Goal: Register for event/course

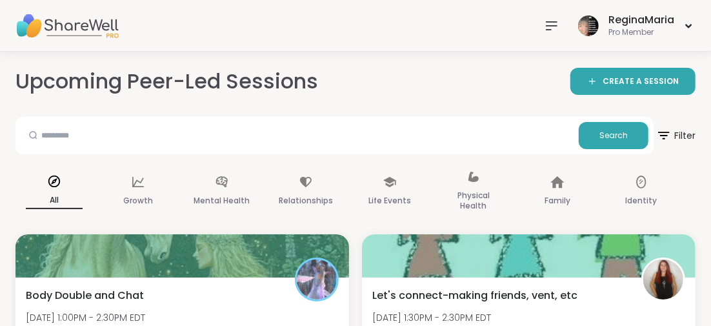
click at [551, 26] on icon at bounding box center [551, 25] width 15 height 15
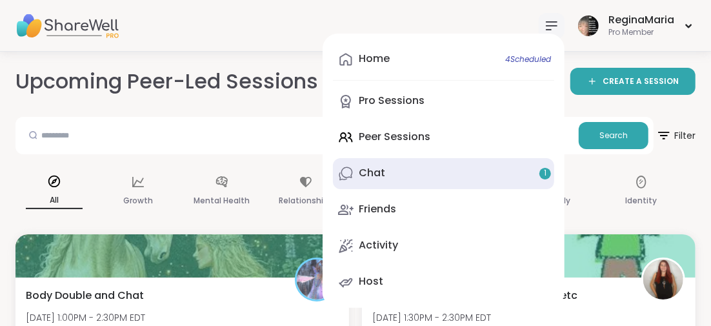
click at [386, 170] on link "Chat 1" at bounding box center [443, 173] width 221 height 31
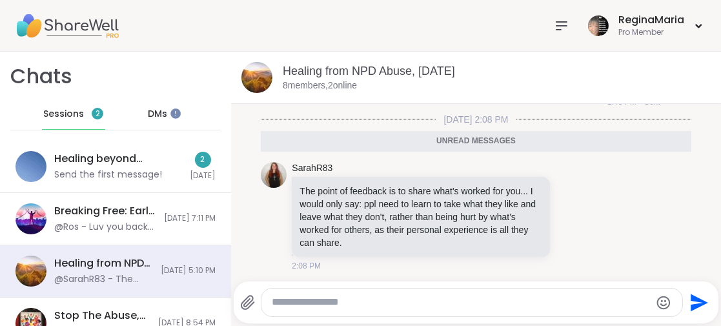
click at [273, 301] on textarea "Type your message" at bounding box center [461, 303] width 379 height 14
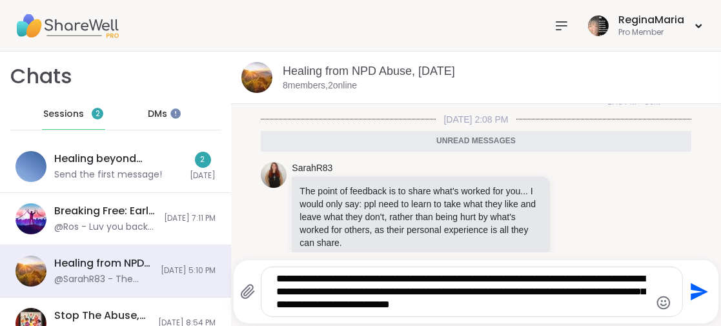
click at [365, 292] on textarea "**********" at bounding box center [461, 291] width 370 height 39
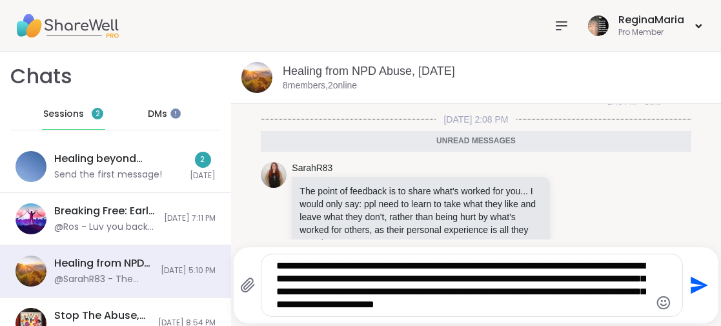
drag, startPoint x: 368, startPoint y: 292, endPoint x: 631, endPoint y: 302, distance: 262.9
click at [631, 301] on textarea "**********" at bounding box center [461, 285] width 370 height 52
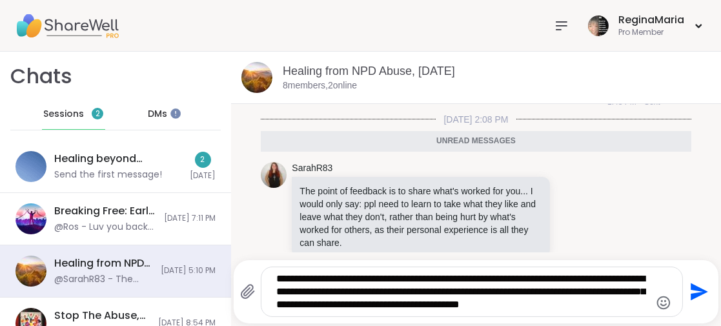
click at [467, 278] on textarea "**********" at bounding box center [461, 291] width 370 height 39
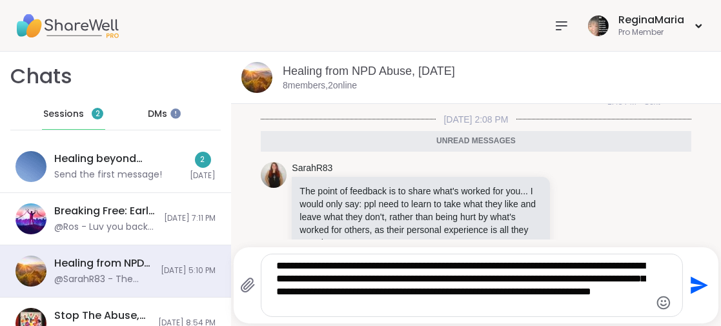
drag, startPoint x: 445, startPoint y: 279, endPoint x: 422, endPoint y: 276, distance: 24.1
click at [422, 276] on textarea "**********" at bounding box center [461, 285] width 370 height 52
click at [290, 305] on textarea "**********" at bounding box center [461, 285] width 370 height 52
click at [327, 303] on textarea "**********" at bounding box center [461, 285] width 370 height 52
drag, startPoint x: 338, startPoint y: 306, endPoint x: 347, endPoint y: 310, distance: 9.8
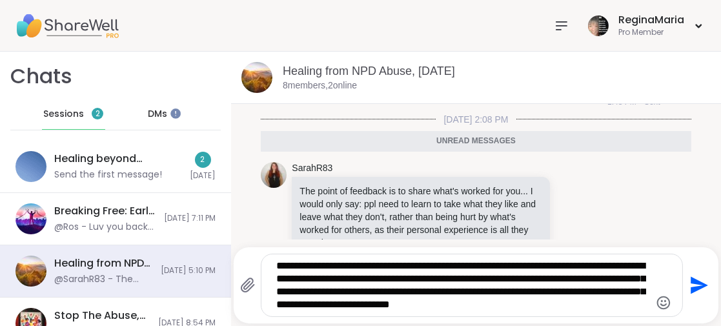
click at [347, 310] on textarea "**********" at bounding box center [461, 285] width 370 height 52
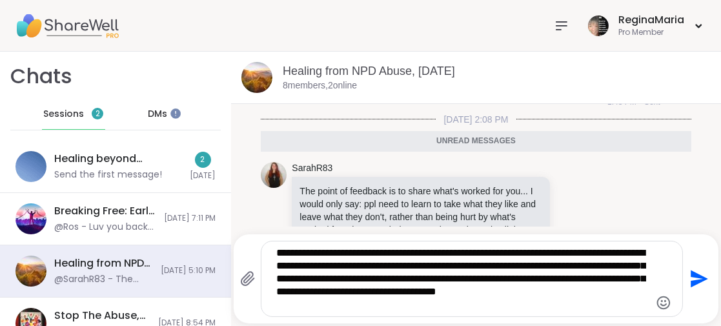
drag, startPoint x: 577, startPoint y: 290, endPoint x: 614, endPoint y: 307, distance: 40.2
click at [614, 306] on textarea "**********" at bounding box center [461, 279] width 370 height 65
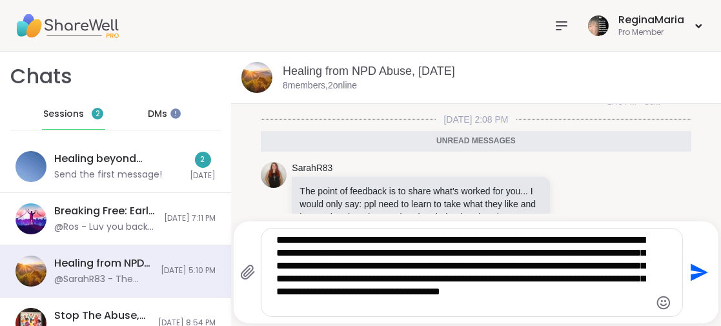
click at [537, 265] on textarea "**********" at bounding box center [461, 272] width 370 height 77
click at [377, 292] on textarea "**********" at bounding box center [461, 272] width 370 height 77
drag, startPoint x: 560, startPoint y: 291, endPoint x: 543, endPoint y: 290, distance: 16.8
click at [543, 290] on textarea "**********" at bounding box center [461, 272] width 370 height 77
click at [527, 304] on textarea "**********" at bounding box center [461, 272] width 370 height 77
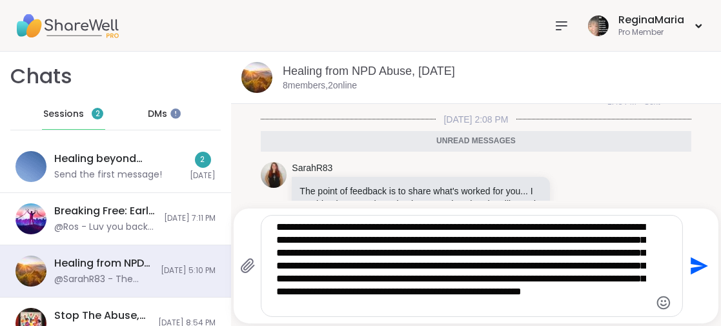
type textarea "**********"
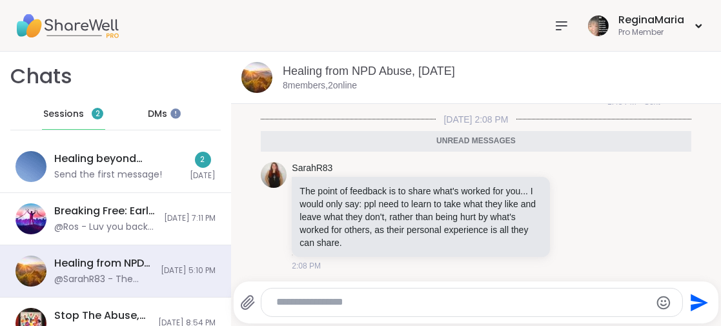
scroll to position [1805, 0]
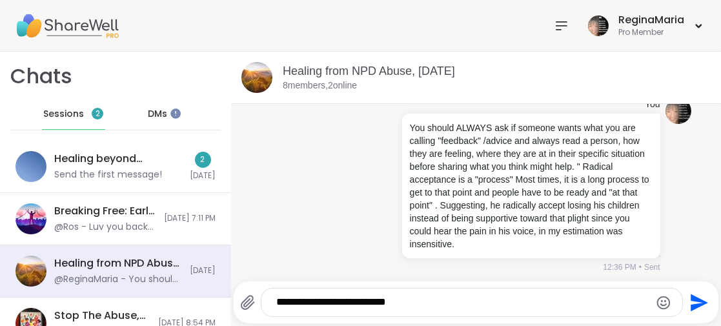
type textarea "**********"
click at [695, 298] on icon "Send" at bounding box center [697, 302] width 21 height 21
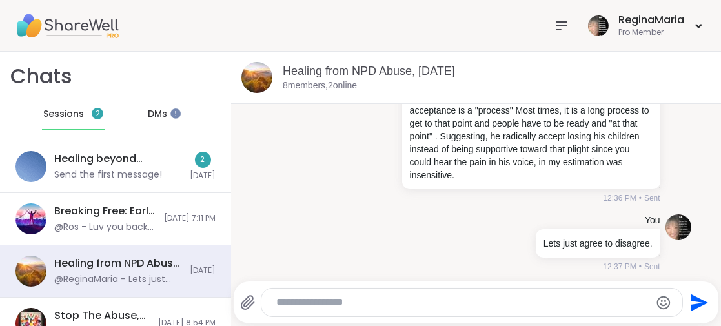
click at [96, 113] on span "2" at bounding box center [98, 113] width 5 height 11
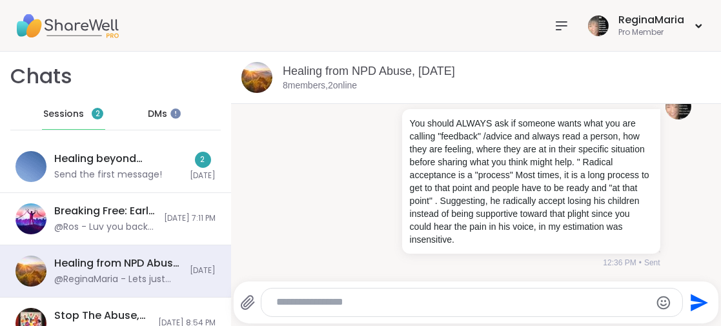
click at [72, 113] on span "Sessions" at bounding box center [63, 114] width 41 height 13
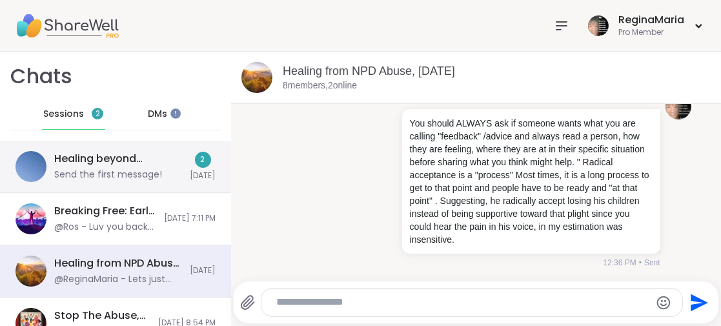
click at [121, 154] on div "Healing beyond Religion, [DATE]" at bounding box center [118, 159] width 128 height 14
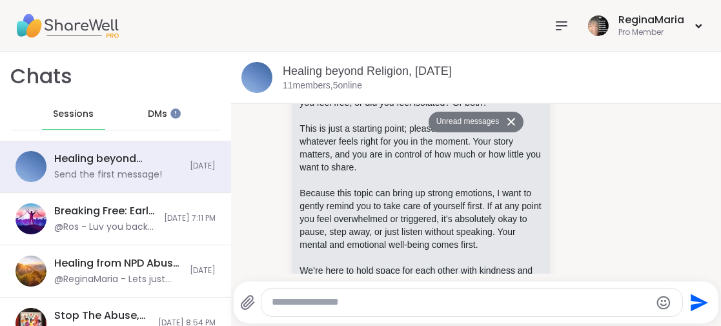
scroll to position [0, 0]
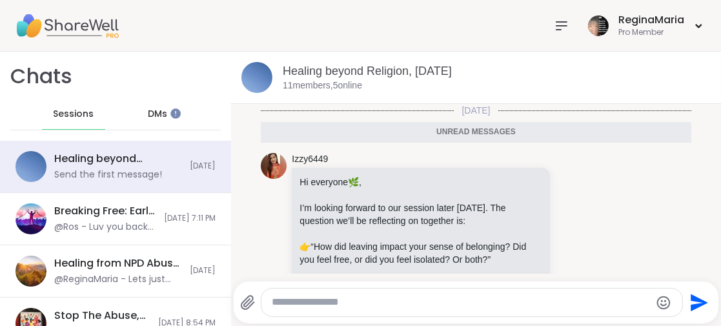
click at [155, 113] on span "DMs" at bounding box center [157, 114] width 19 height 13
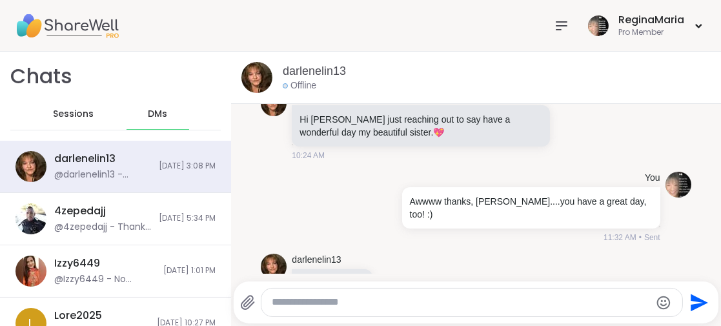
click at [154, 115] on span "DMs" at bounding box center [157, 114] width 19 height 13
click at [554, 20] on icon at bounding box center [561, 25] width 15 height 15
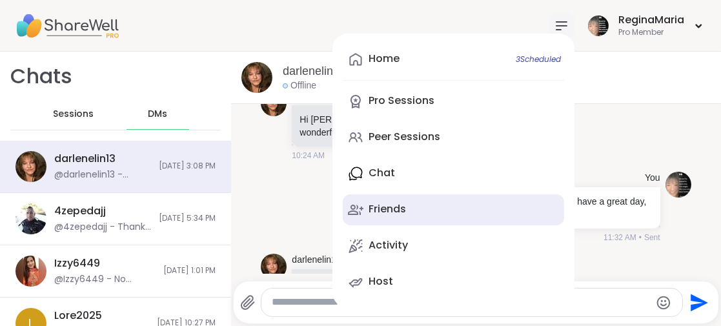
click at [372, 204] on div "Friends" at bounding box center [387, 209] width 37 height 14
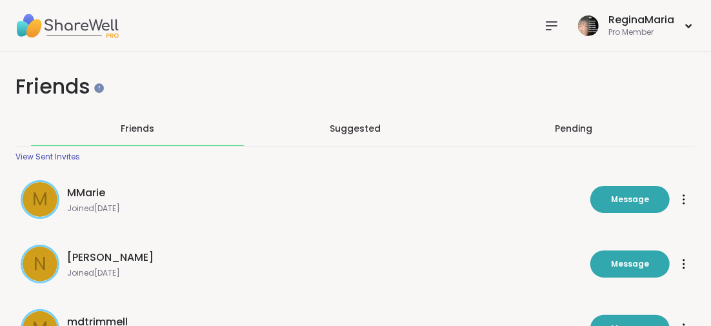
click at [549, 24] on icon at bounding box center [551, 25] width 15 height 15
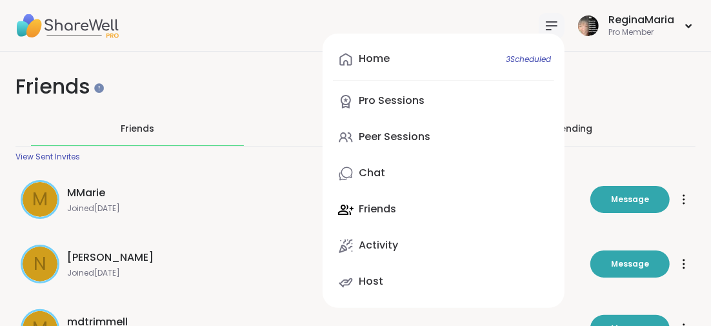
click at [374, 204] on div "Home 3 Scheduled Pro Sessions Peer Sessions Chat Friends Activity Host" at bounding box center [444, 171] width 242 height 274
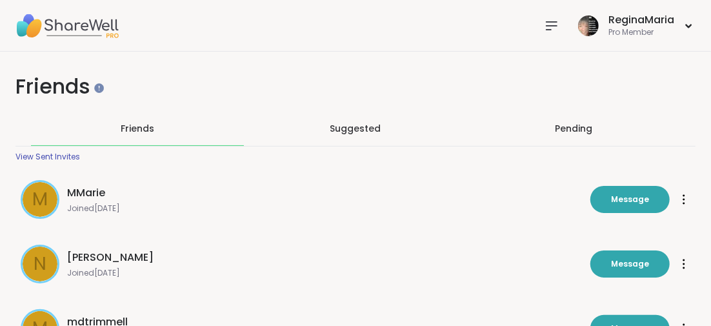
click at [549, 23] on icon at bounding box center [551, 25] width 15 height 15
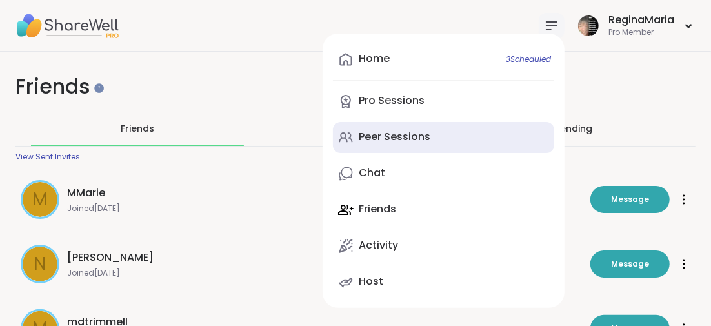
click at [383, 138] on div "Peer Sessions" at bounding box center [395, 137] width 72 height 14
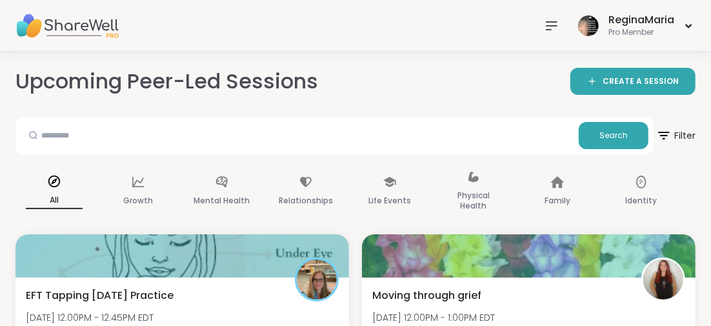
click at [550, 27] on icon at bounding box center [551, 25] width 15 height 15
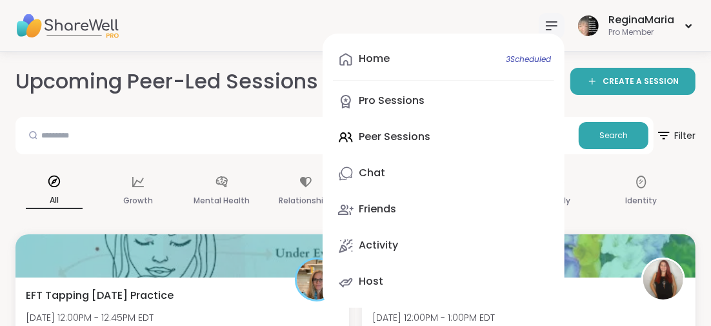
click at [399, 134] on div "Home 3 Scheduled Pro Sessions Peer Sessions Chat Friends Activity Host" at bounding box center [444, 171] width 242 height 274
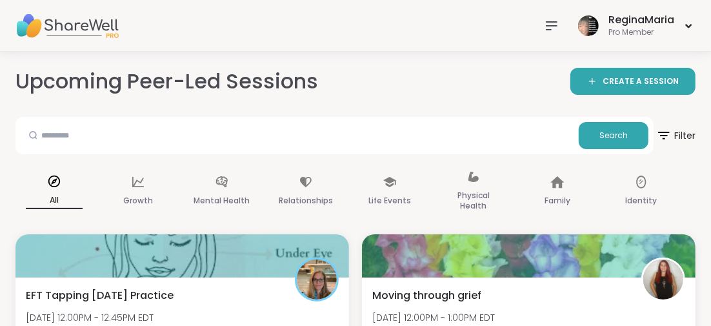
click at [553, 19] on icon at bounding box center [551, 25] width 15 height 15
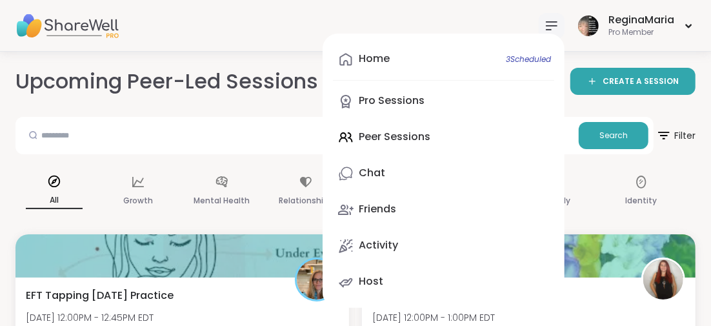
click at [370, 136] on div "Home 3 Scheduled Pro Sessions Peer Sessions Chat Friends Activity Host" at bounding box center [444, 171] width 242 height 274
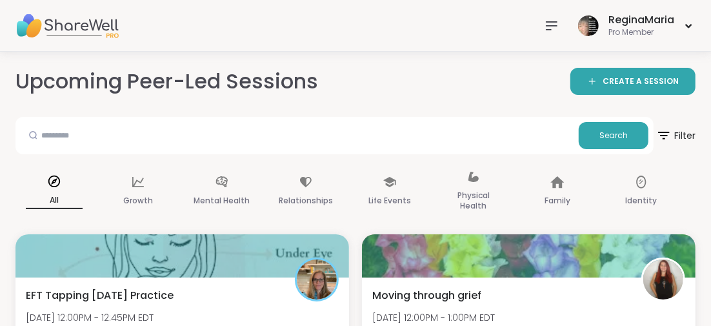
click at [549, 25] on icon at bounding box center [551, 25] width 15 height 15
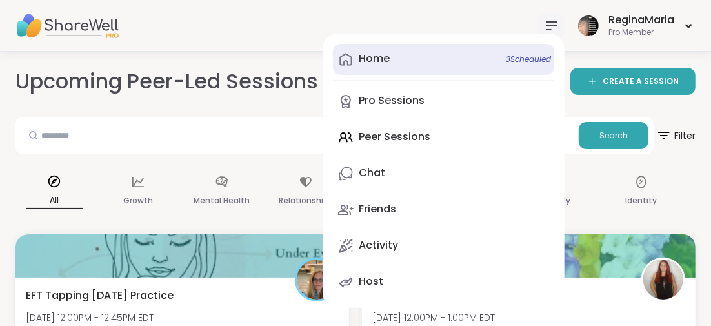
click at [376, 55] on div "Home 3 Scheduled" at bounding box center [374, 59] width 31 height 14
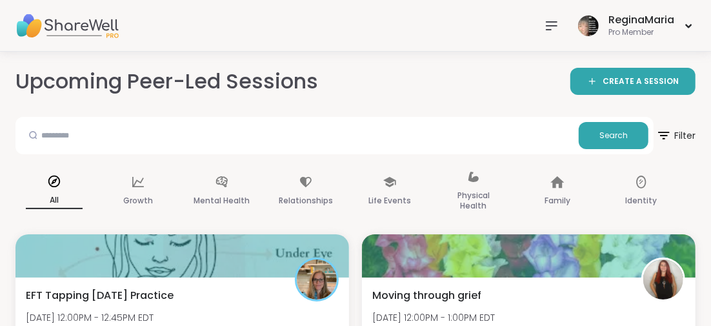
click at [61, 23] on img at bounding box center [66, 25] width 103 height 45
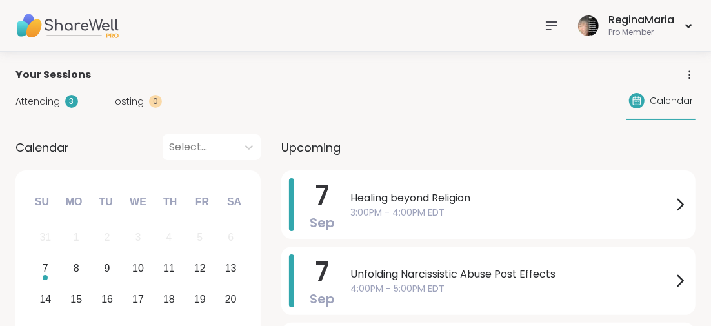
click at [550, 22] on icon at bounding box center [551, 25] width 15 height 15
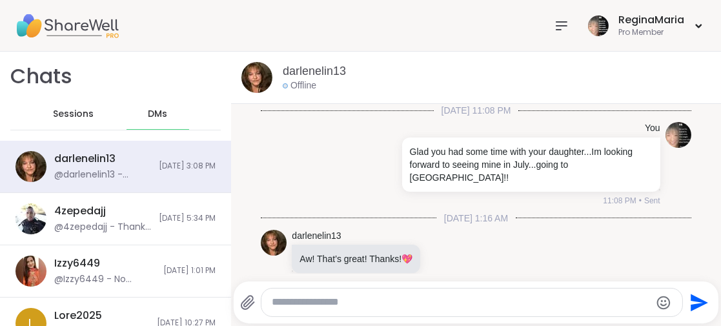
scroll to position [2193, 0]
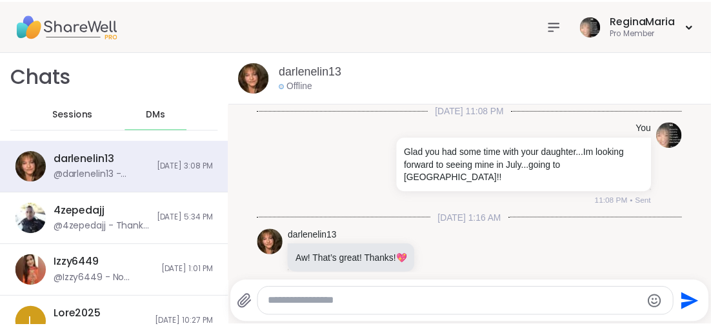
scroll to position [2193, 0]
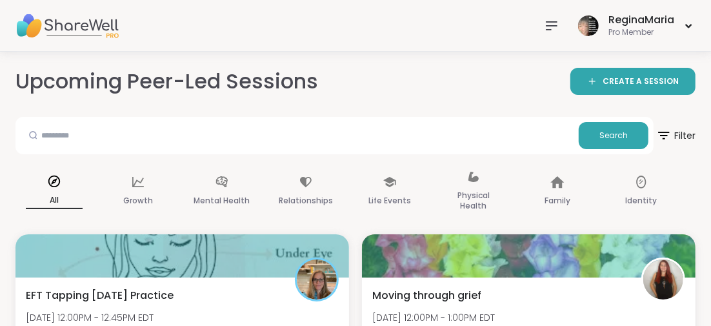
click at [547, 25] on icon at bounding box center [552, 26] width 10 height 8
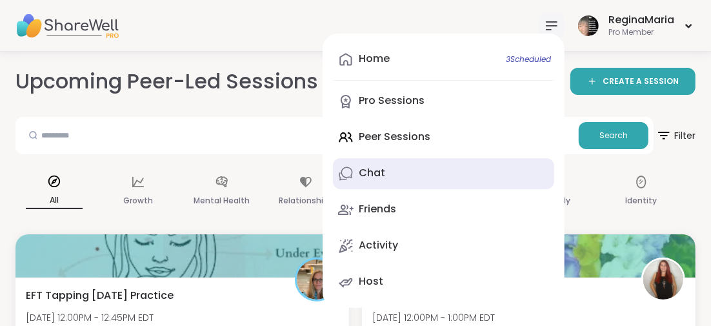
click at [371, 172] on div "Chat" at bounding box center [372, 173] width 26 height 14
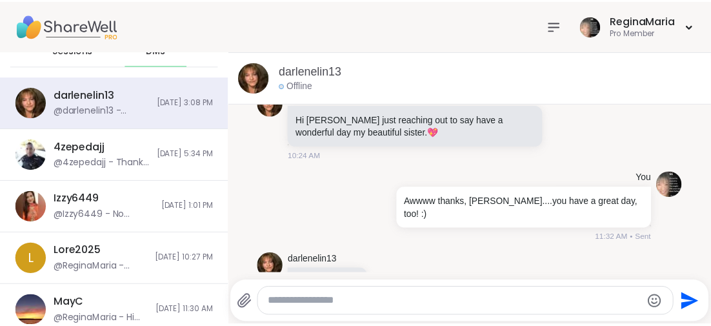
scroll to position [1741, 0]
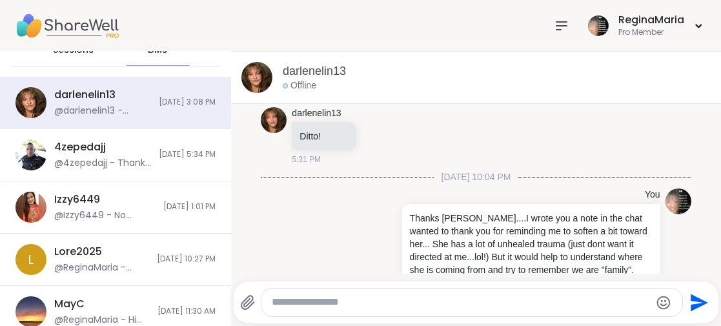
click at [554, 28] on icon at bounding box center [561, 25] width 15 height 15
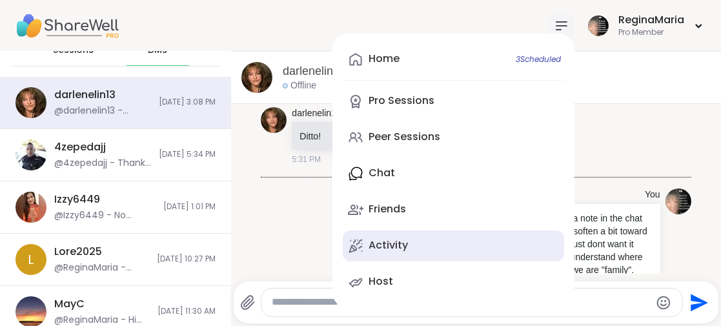
click at [374, 239] on div "Activity" at bounding box center [388, 245] width 39 height 14
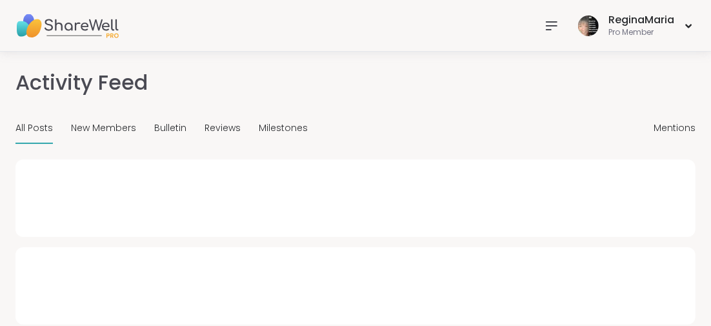
type textarea "*"
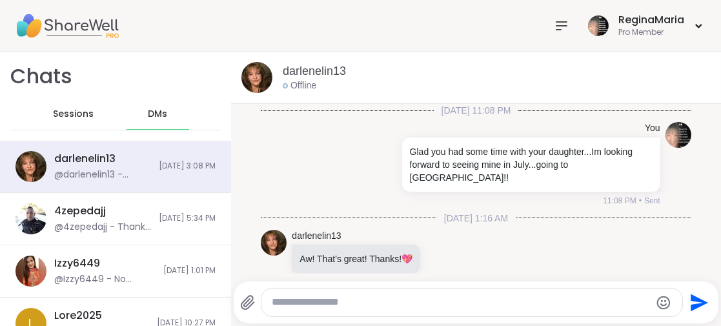
scroll to position [2193, 0]
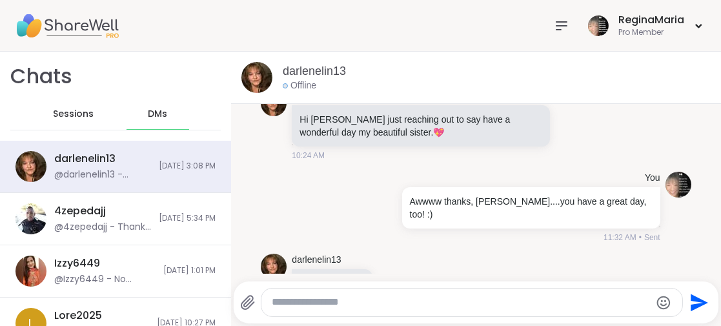
click at [60, 114] on span "Sessions" at bounding box center [73, 114] width 41 height 13
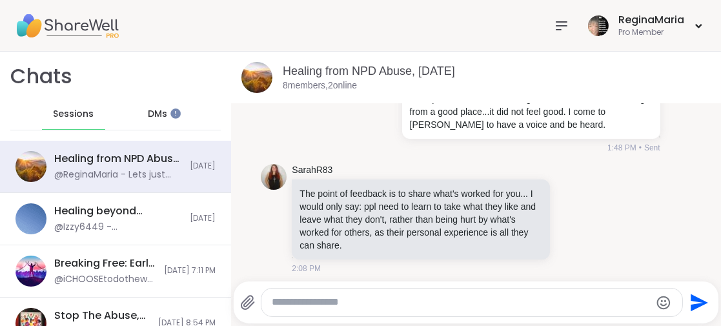
click at [556, 25] on icon at bounding box center [561, 26] width 10 height 8
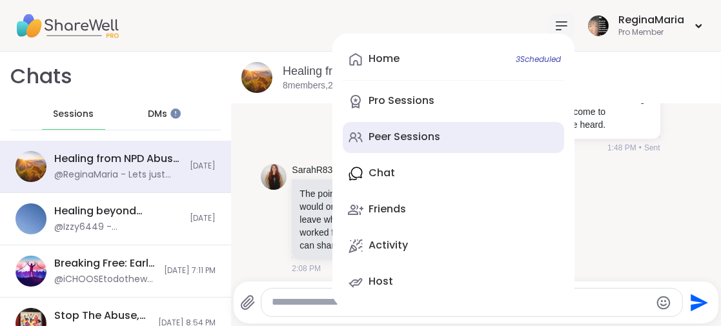
click at [380, 136] on div "Peer Sessions" at bounding box center [405, 137] width 72 height 14
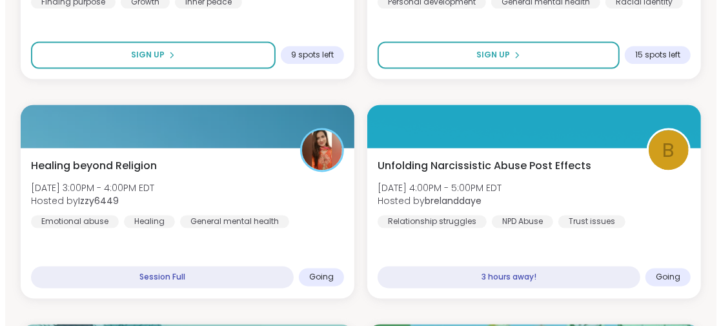
scroll to position [1291, 0]
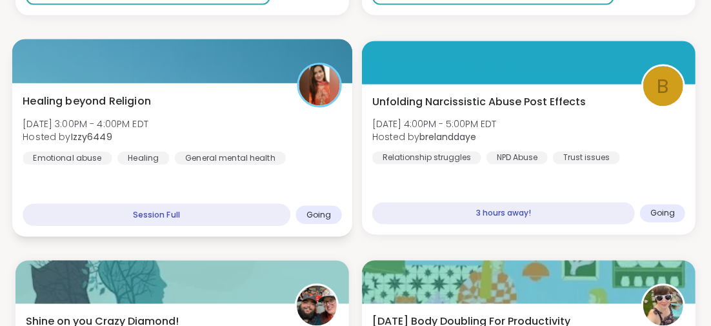
click at [107, 103] on span "Healing beyond Religion" at bounding box center [87, 100] width 128 height 15
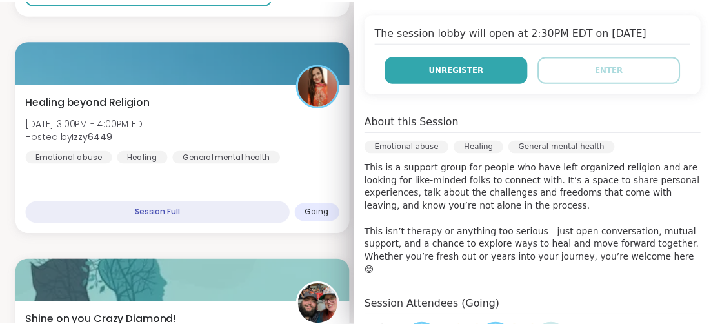
scroll to position [322, 0]
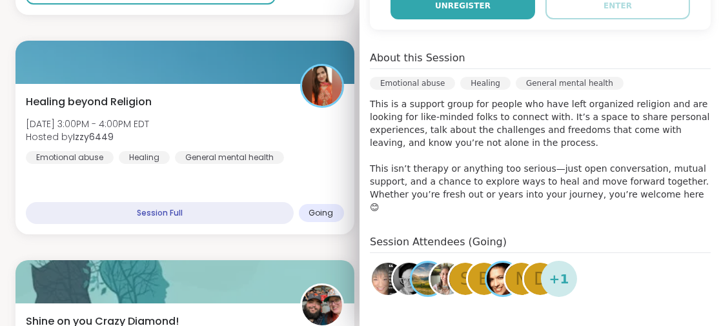
click at [450, 10] on span "Unregister" at bounding box center [463, 6] width 56 height 12
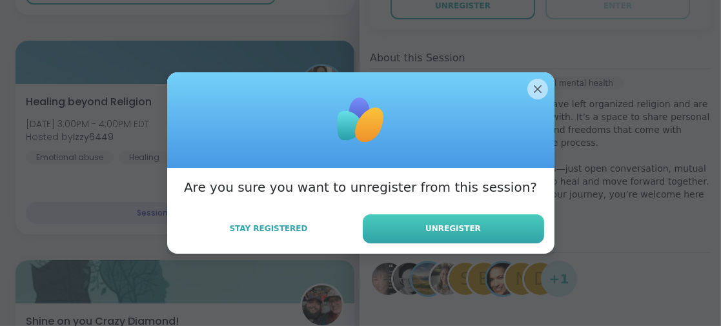
click at [392, 227] on button "Unregister" at bounding box center [453, 228] width 181 height 29
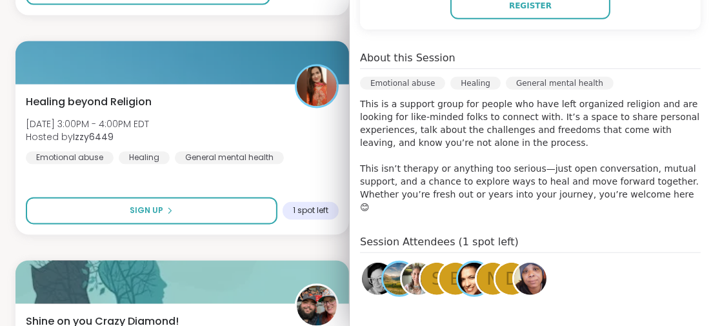
click at [531, 86] on div "General mental health" at bounding box center [560, 83] width 108 height 13
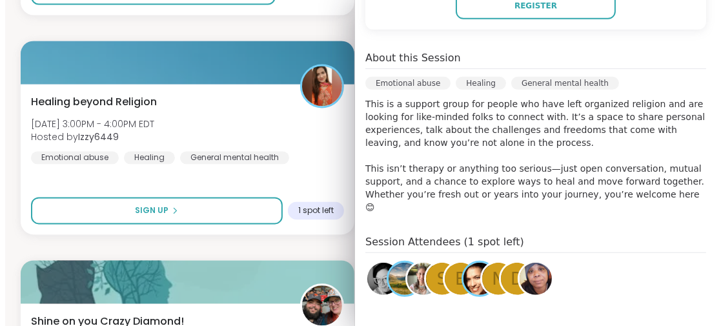
scroll to position [129, 0]
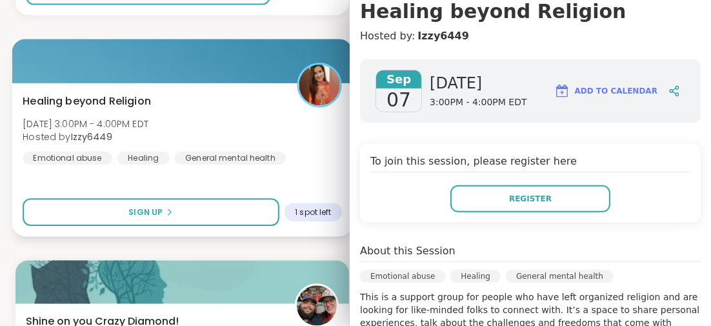
click at [253, 127] on div "Healing beyond Religion [DATE] 3:00PM - 4:00PM EDT Hosted by Izzy6449 Emotional…" at bounding box center [183, 128] width 320 height 71
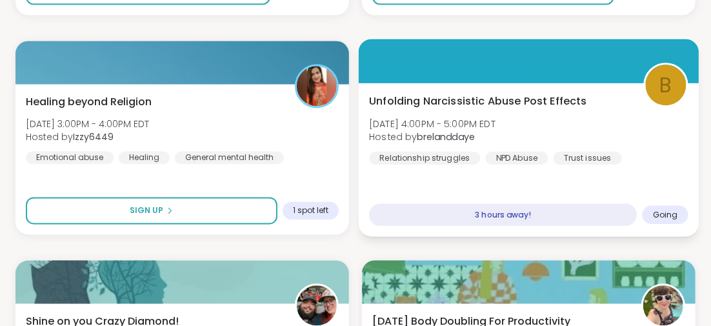
click at [474, 93] on span "Unfolding Narcissistic Abuse Post Effects" at bounding box center [478, 100] width 218 height 15
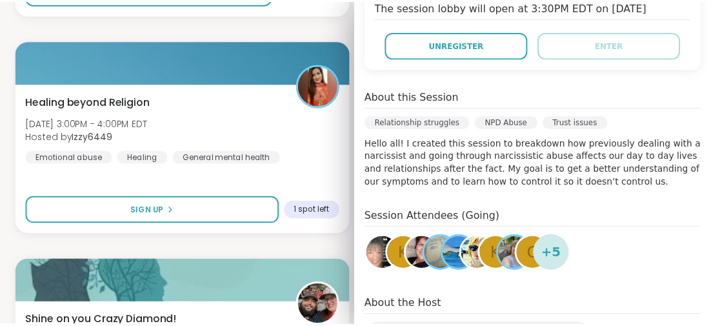
scroll to position [241, 0]
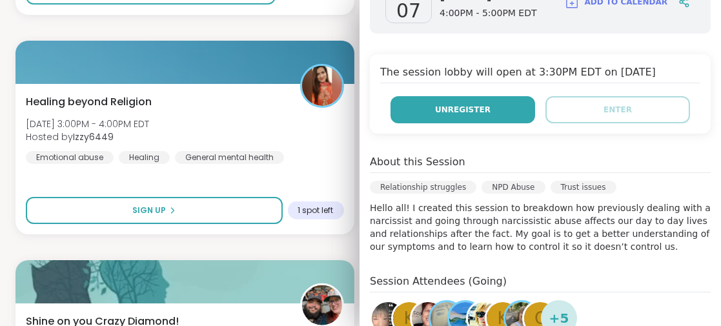
click at [451, 108] on span "Unregister" at bounding box center [463, 110] width 56 height 12
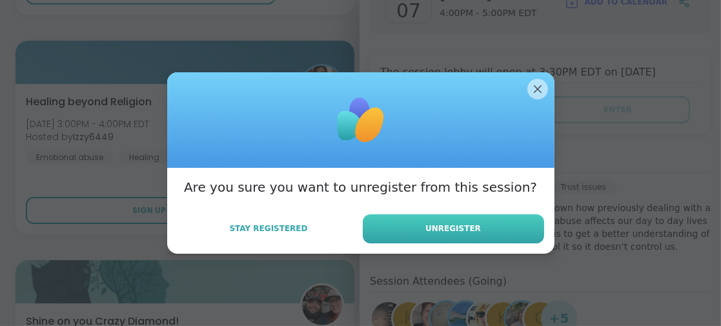
click at [402, 221] on button "Unregister" at bounding box center [453, 228] width 181 height 29
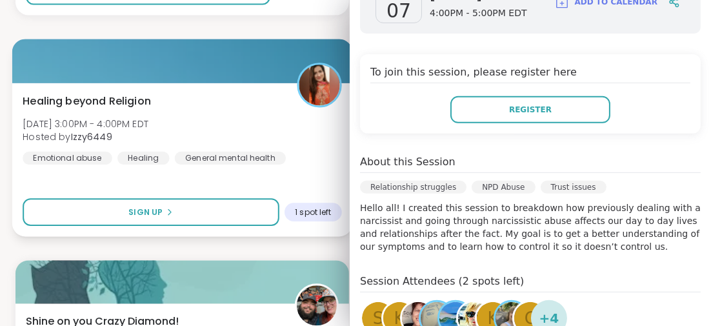
click at [258, 126] on div "Healing beyond Religion [DATE] 3:00PM - 4:00PM EDT Hosted by Izzy6449 Emotional…" at bounding box center [183, 128] width 320 height 71
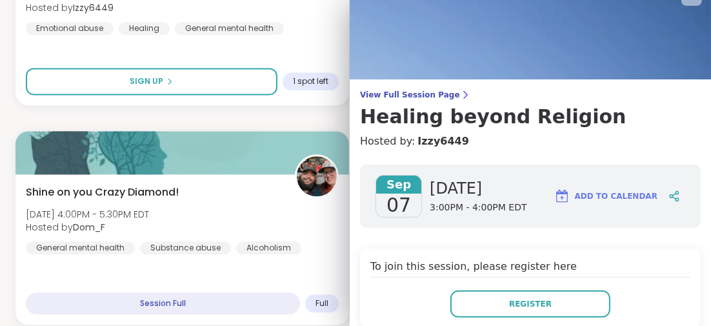
scroll to position [0, 0]
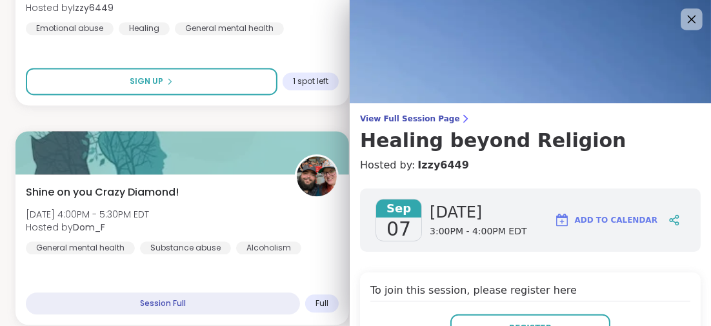
click at [684, 21] on icon at bounding box center [692, 19] width 16 height 16
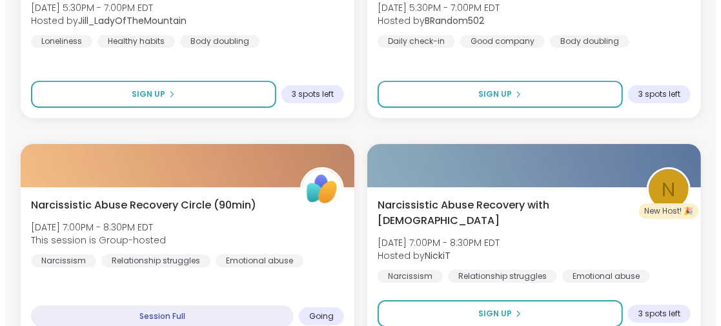
scroll to position [2129, 0]
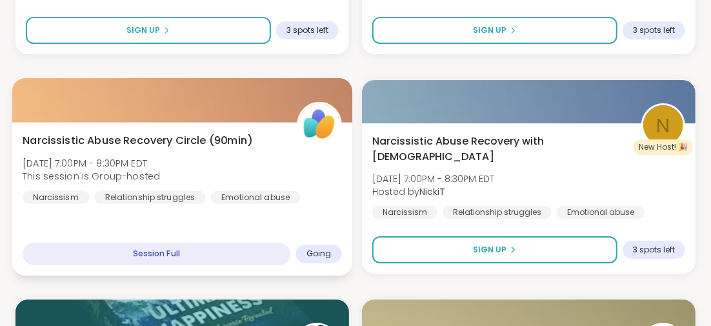
click at [172, 140] on span "Narcissistic Abuse Recovery Circle (90min)" at bounding box center [138, 139] width 230 height 15
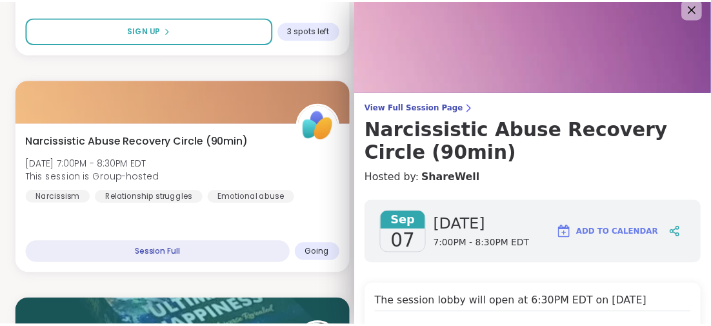
scroll to position [0, 0]
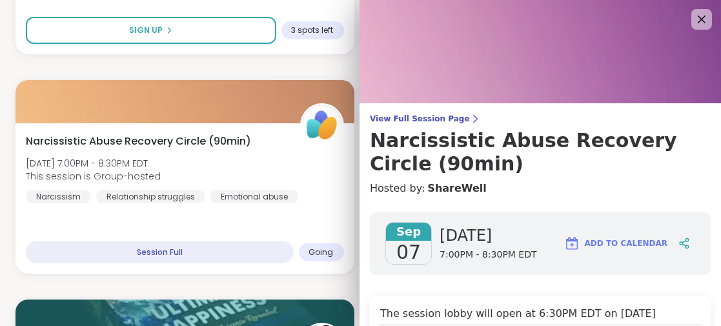
click at [698, 19] on icon at bounding box center [702, 19] width 8 height 8
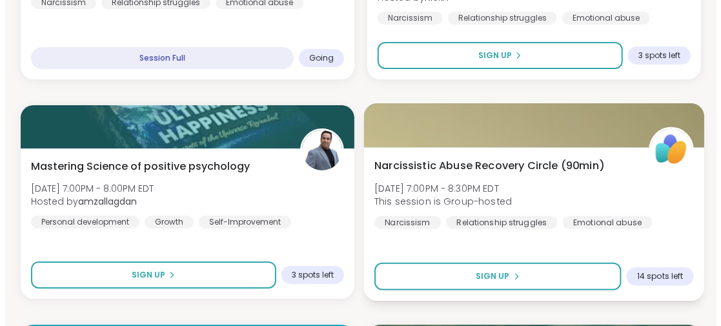
scroll to position [2388, 0]
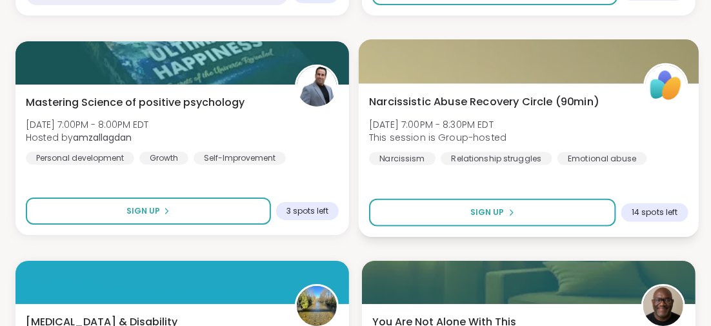
click at [442, 101] on span "Narcissistic Abuse Recovery Circle (90min)" at bounding box center [484, 101] width 230 height 15
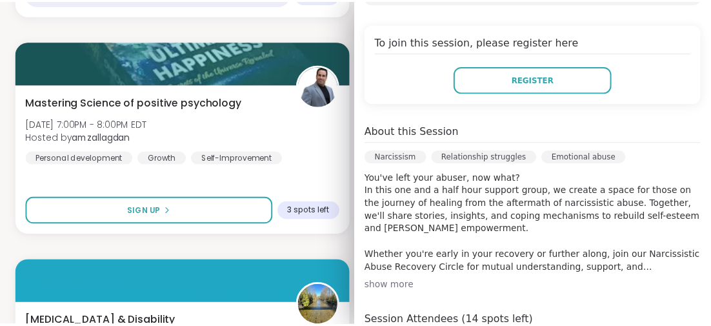
scroll to position [0, 0]
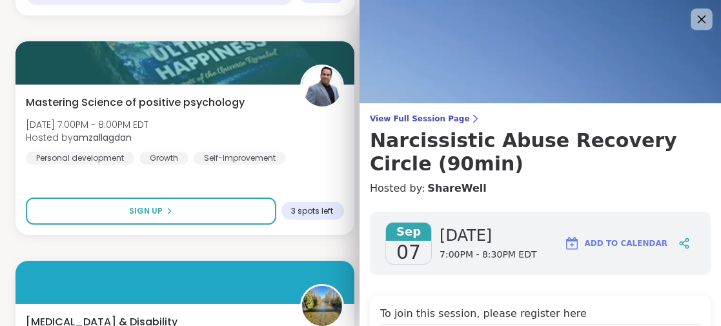
click at [693, 14] on icon at bounding box center [701, 19] width 16 height 16
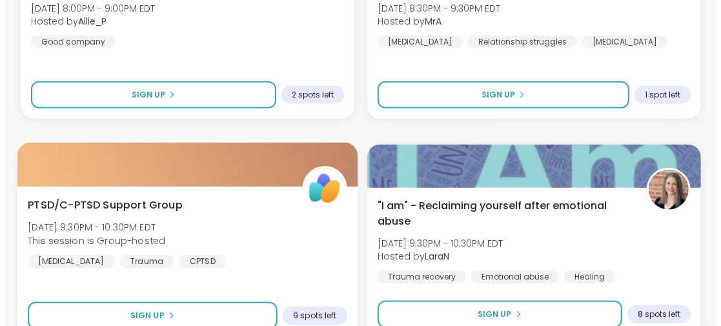
scroll to position [3227, 0]
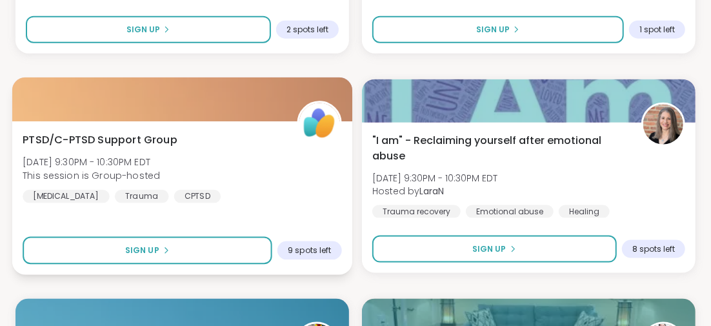
click at [143, 137] on span "PTSD/C-PTSD Support Group" at bounding box center [100, 139] width 155 height 15
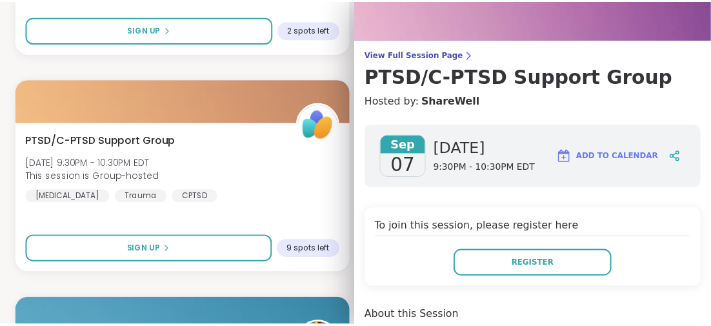
scroll to position [0, 0]
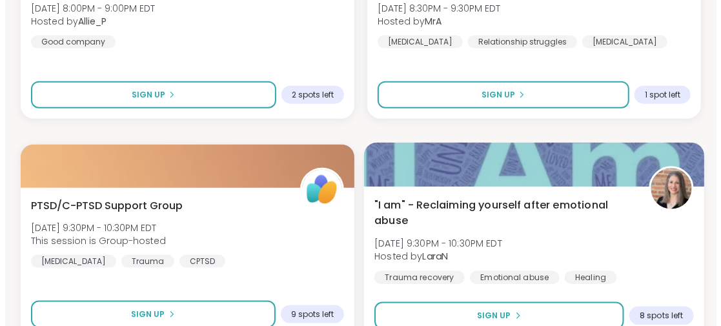
scroll to position [3227, 0]
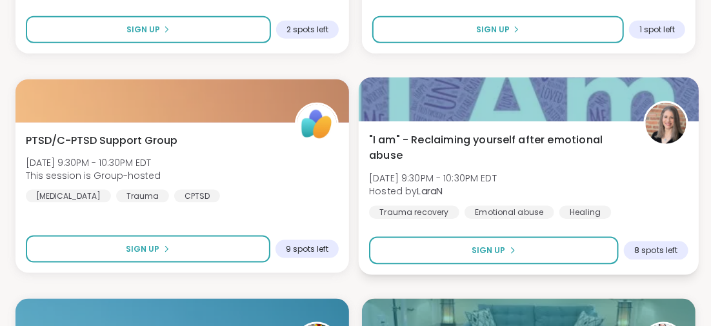
click at [509, 138] on span ""I am" - Reclaiming yourself after emotional abuse" at bounding box center [499, 148] width 260 height 32
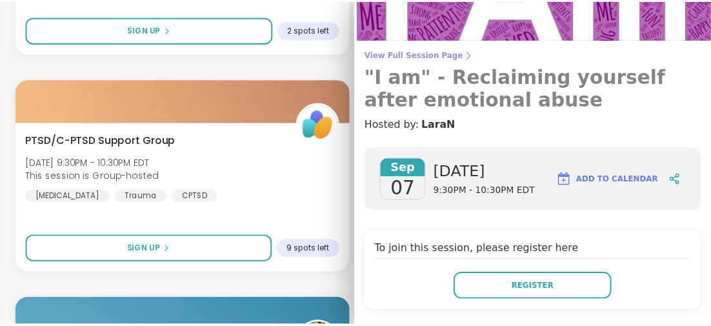
scroll to position [0, 0]
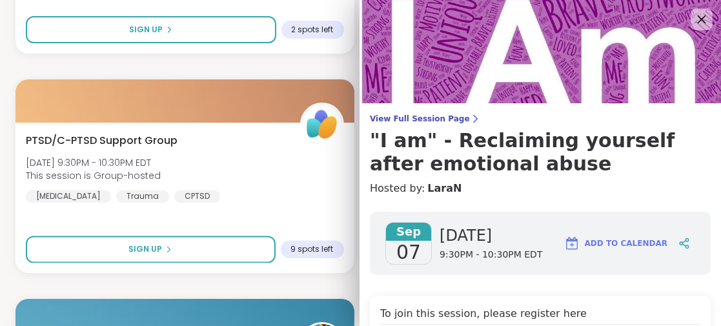
click at [693, 21] on icon at bounding box center [701, 19] width 16 height 16
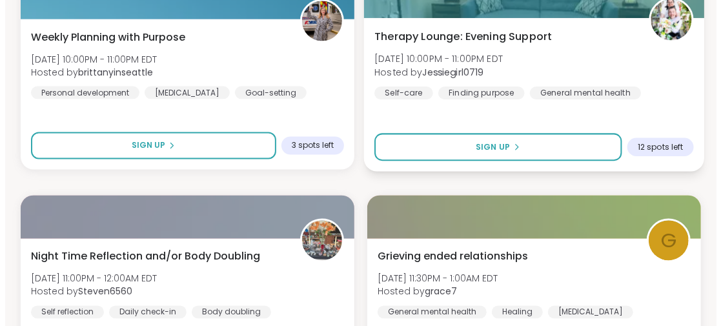
scroll to position [3615, 0]
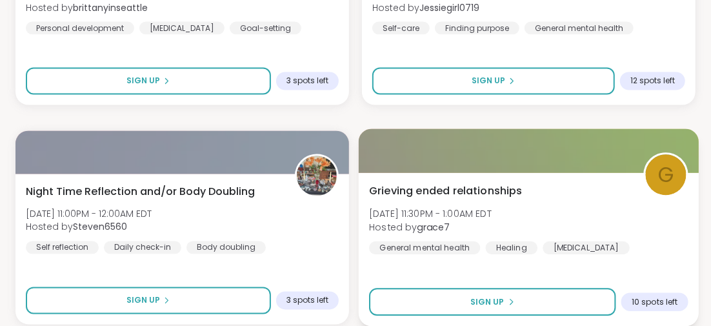
click at [393, 187] on span "Grieving ended relationships" at bounding box center [446, 190] width 154 height 15
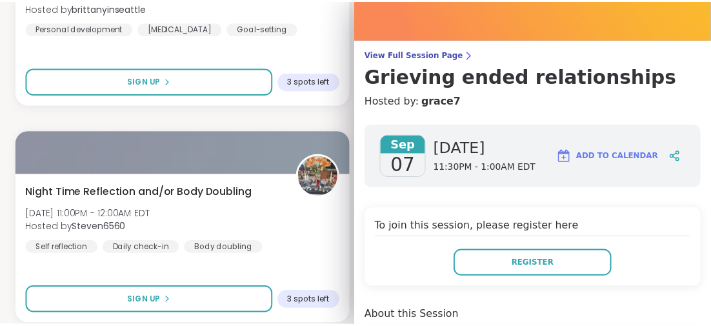
scroll to position [0, 0]
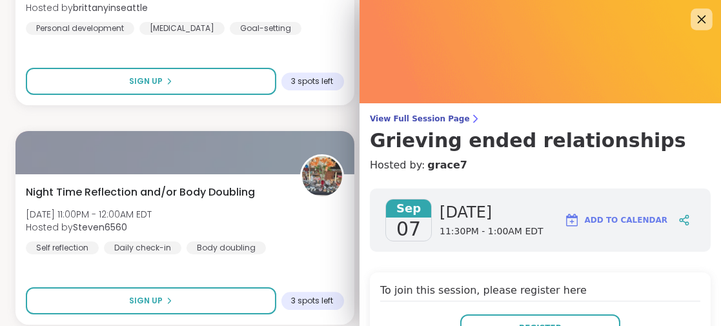
click at [693, 15] on icon at bounding box center [701, 19] width 16 height 16
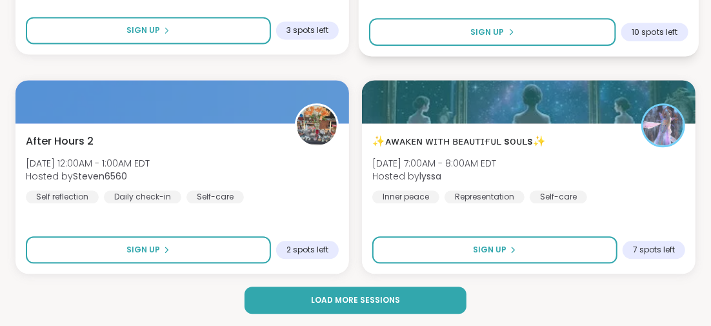
scroll to position [3821, 0]
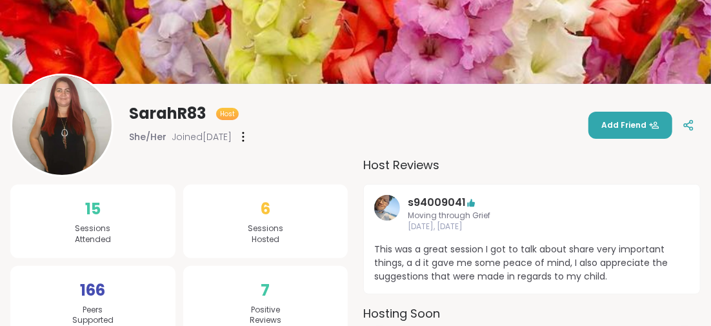
scroll to position [194, 0]
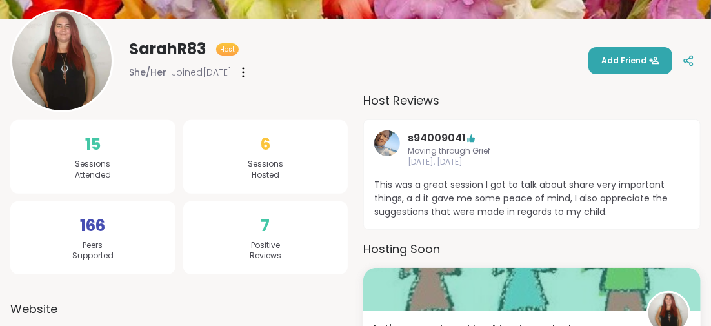
click at [267, 251] on span "Positive Reviews" at bounding box center [266, 251] width 32 height 22
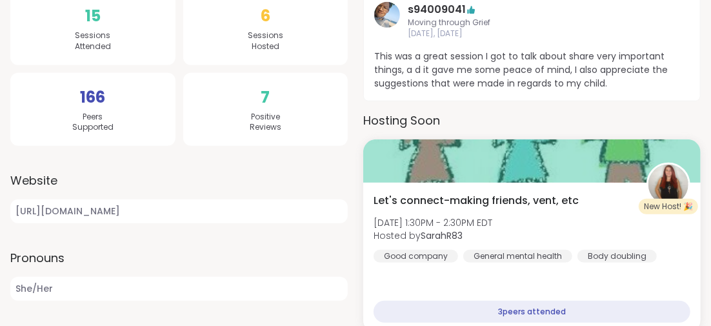
scroll to position [0, 0]
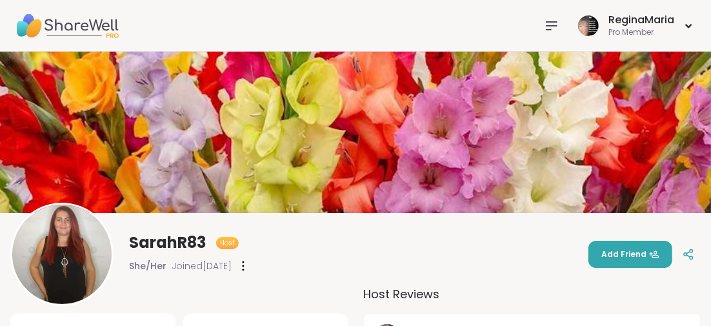
click at [230, 241] on span "Host" at bounding box center [227, 243] width 15 height 10
click at [218, 266] on span "Joined Sep 2025" at bounding box center [202, 265] width 60 height 13
click at [374, 291] on div "SarahR83 Host She/Her Joined Sep 2025 Add Friend" at bounding box center [355, 254] width 691 height 103
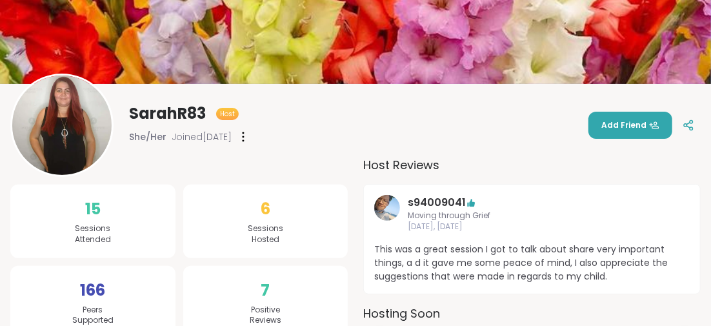
scroll to position [194, 0]
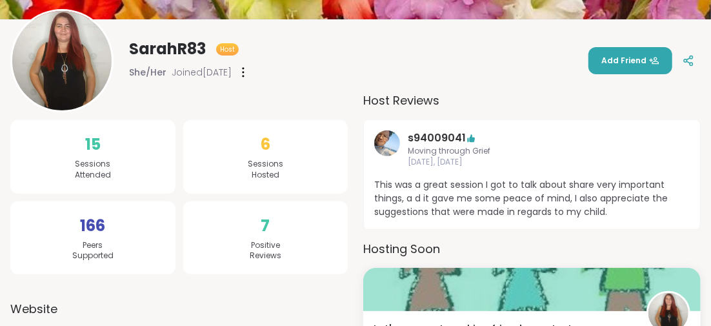
click at [267, 249] on span "Positive Reviews" at bounding box center [266, 251] width 32 height 22
click at [403, 104] on div "SarahR83 Host She/Her Joined Sep 2025 Add Friend" at bounding box center [355, 60] width 691 height 103
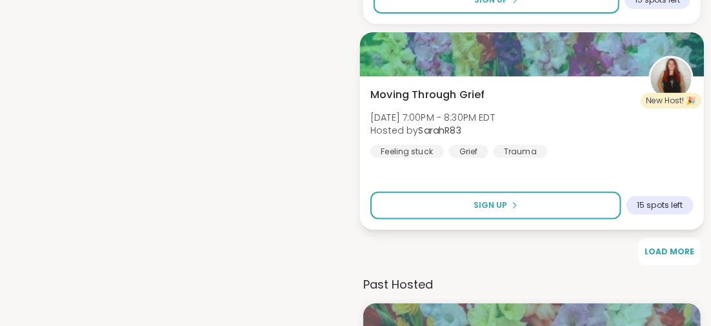
scroll to position [2606, 0]
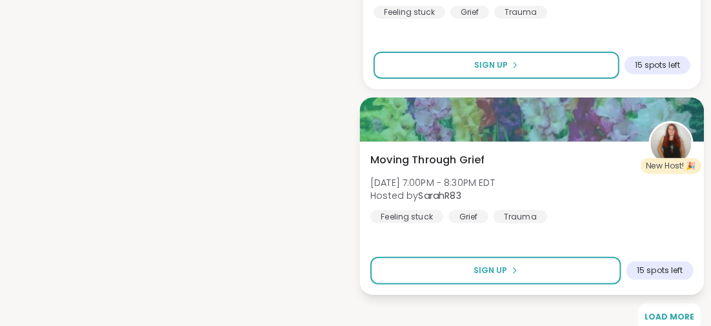
click at [678, 129] on img at bounding box center [671, 143] width 41 height 41
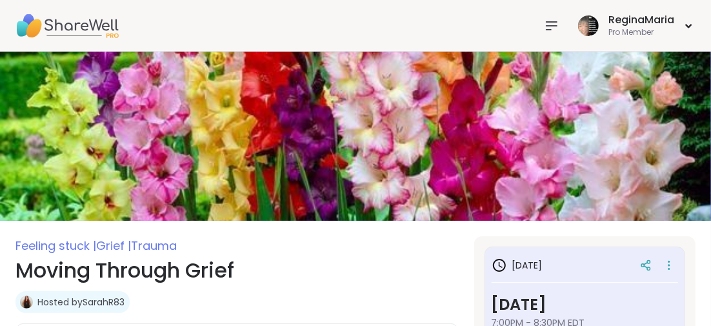
click at [551, 25] on icon at bounding box center [551, 25] width 15 height 15
